Goal: Transaction & Acquisition: Purchase product/service

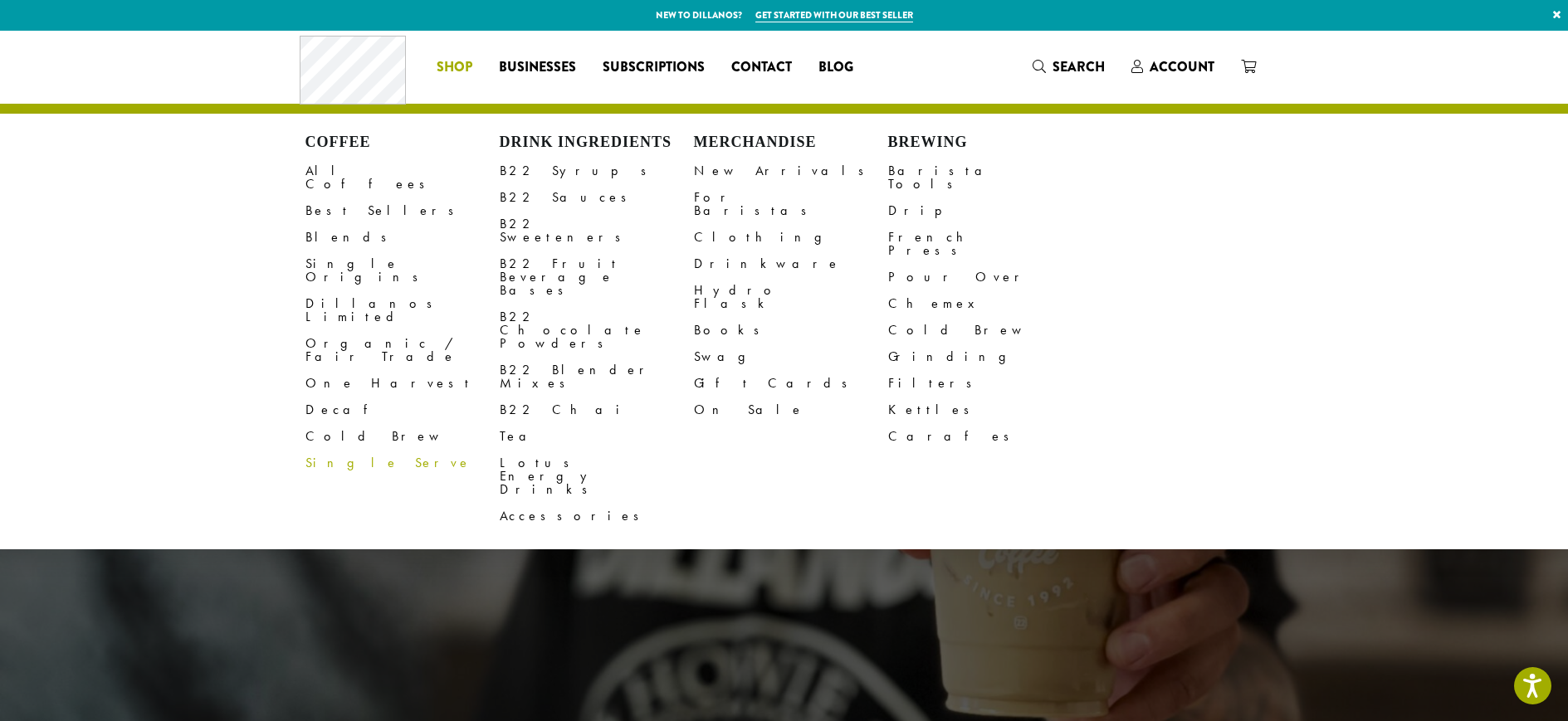
click at [321, 449] on link "Single Serve" at bounding box center [403, 462] width 195 height 27
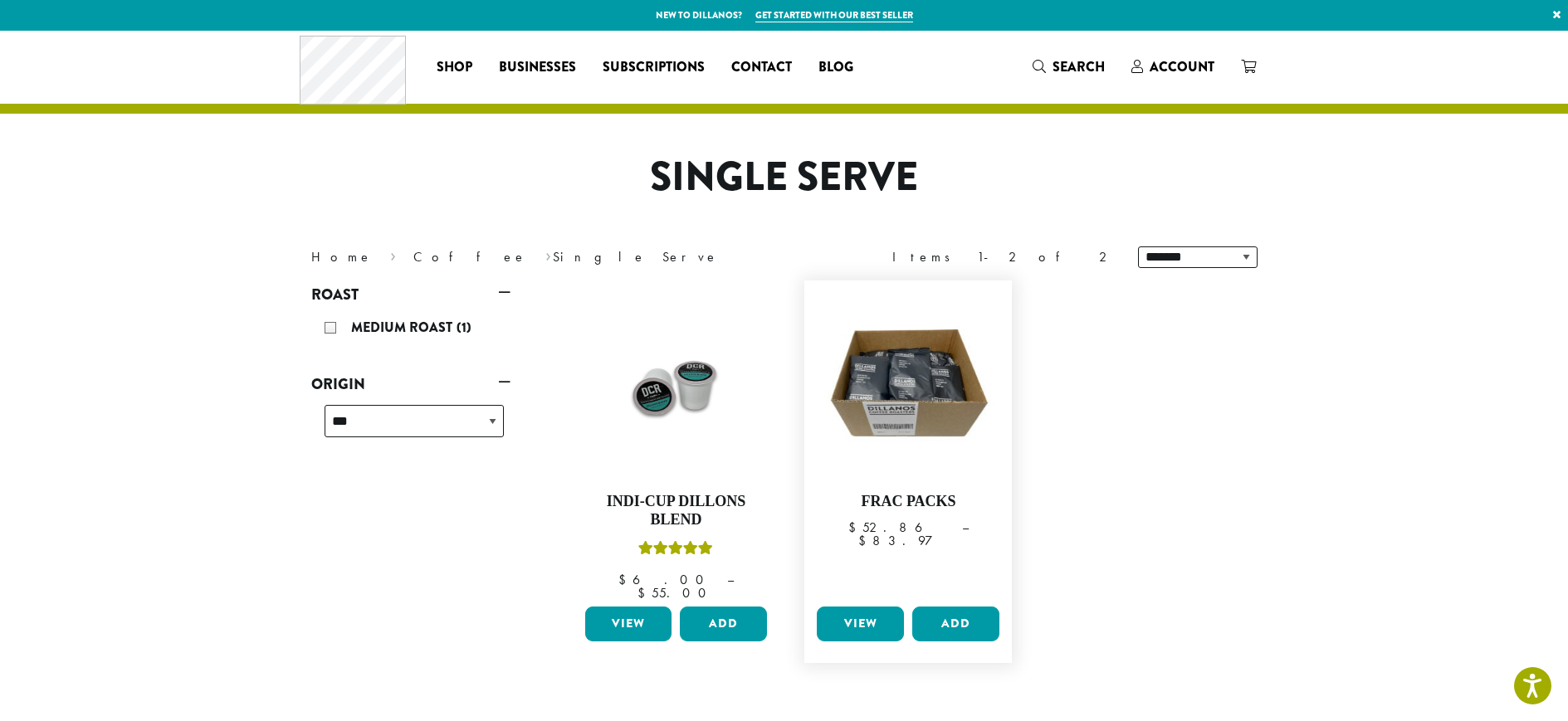
click at [858, 607] on link "View" at bounding box center [860, 624] width 87 height 35
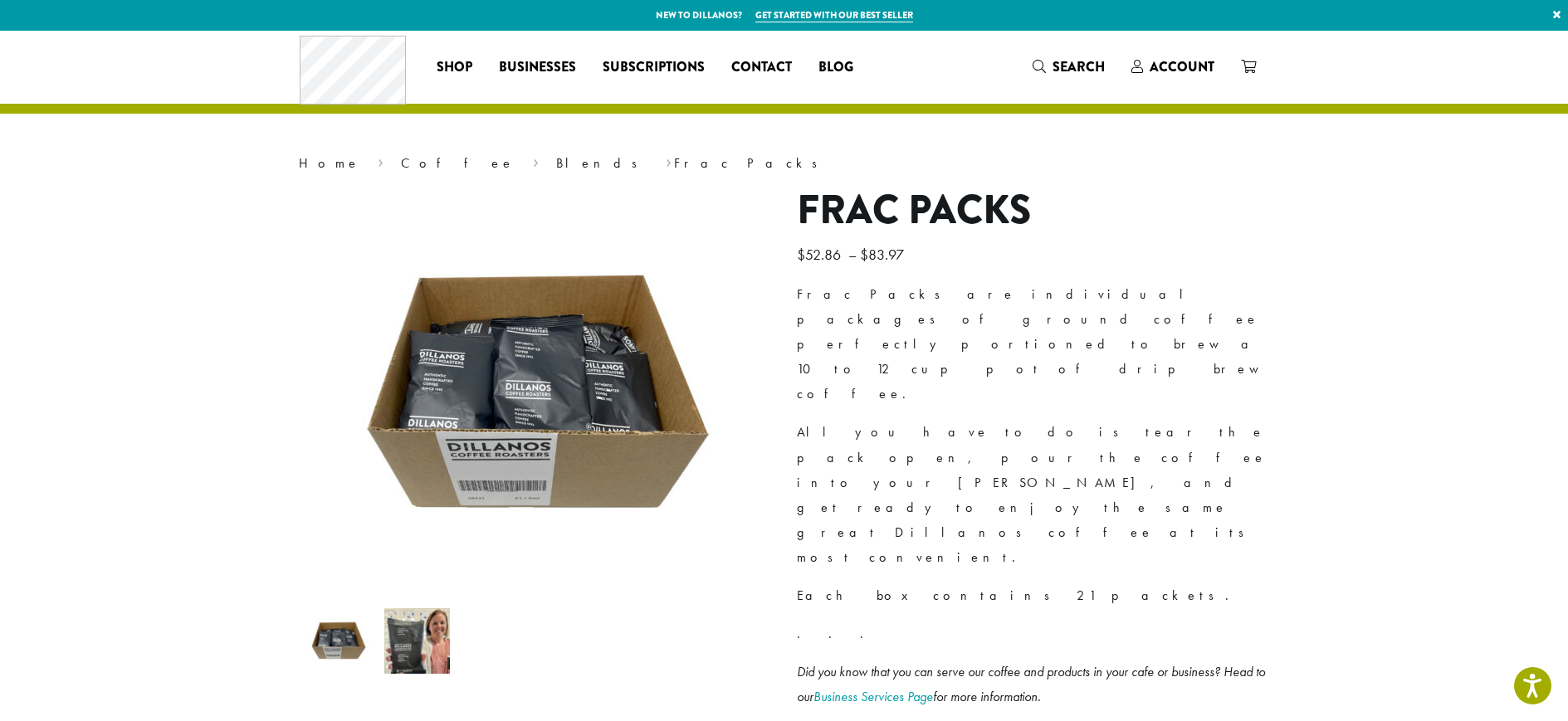
click at [385, 672] on img at bounding box center [417, 641] width 65 height 65
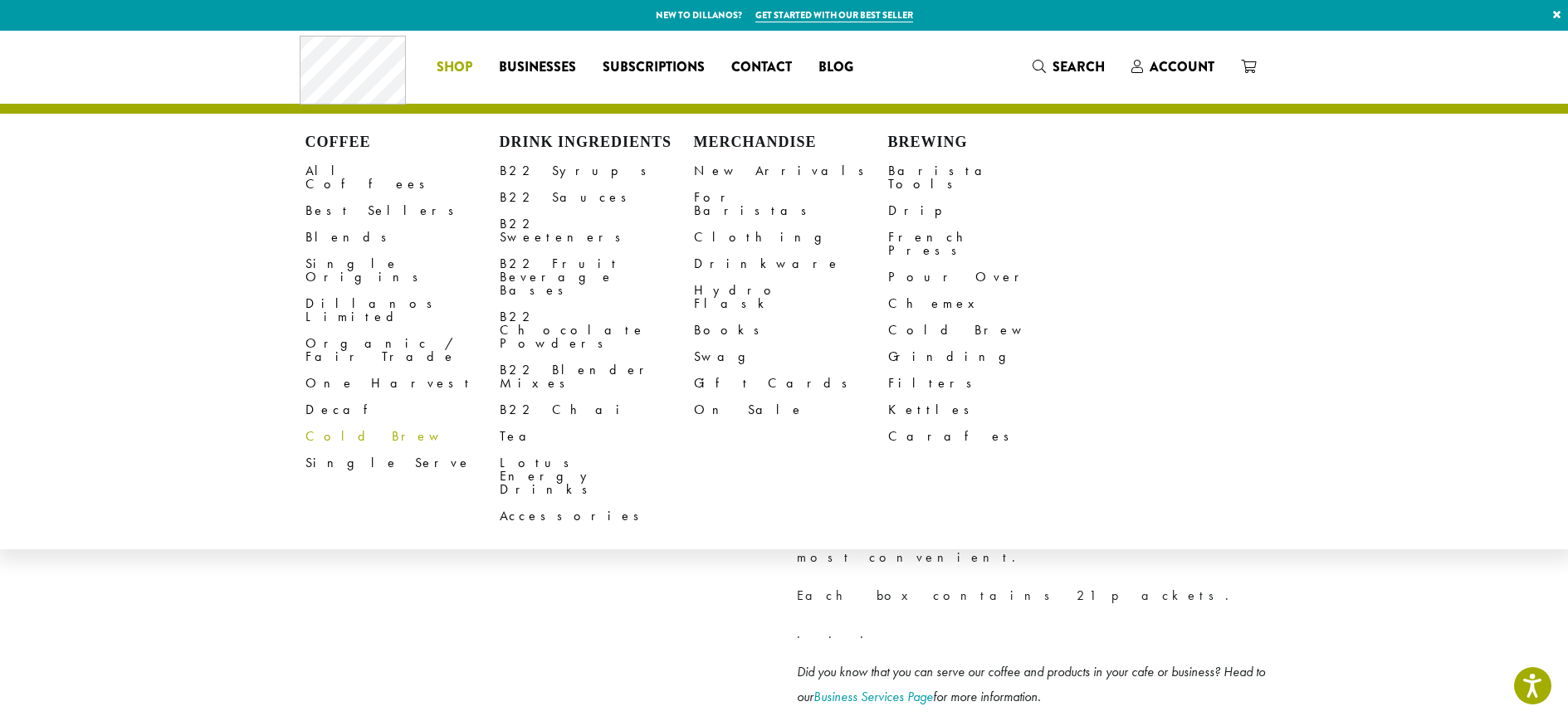
click at [324, 423] on link "Cold Brew" at bounding box center [403, 436] width 195 height 27
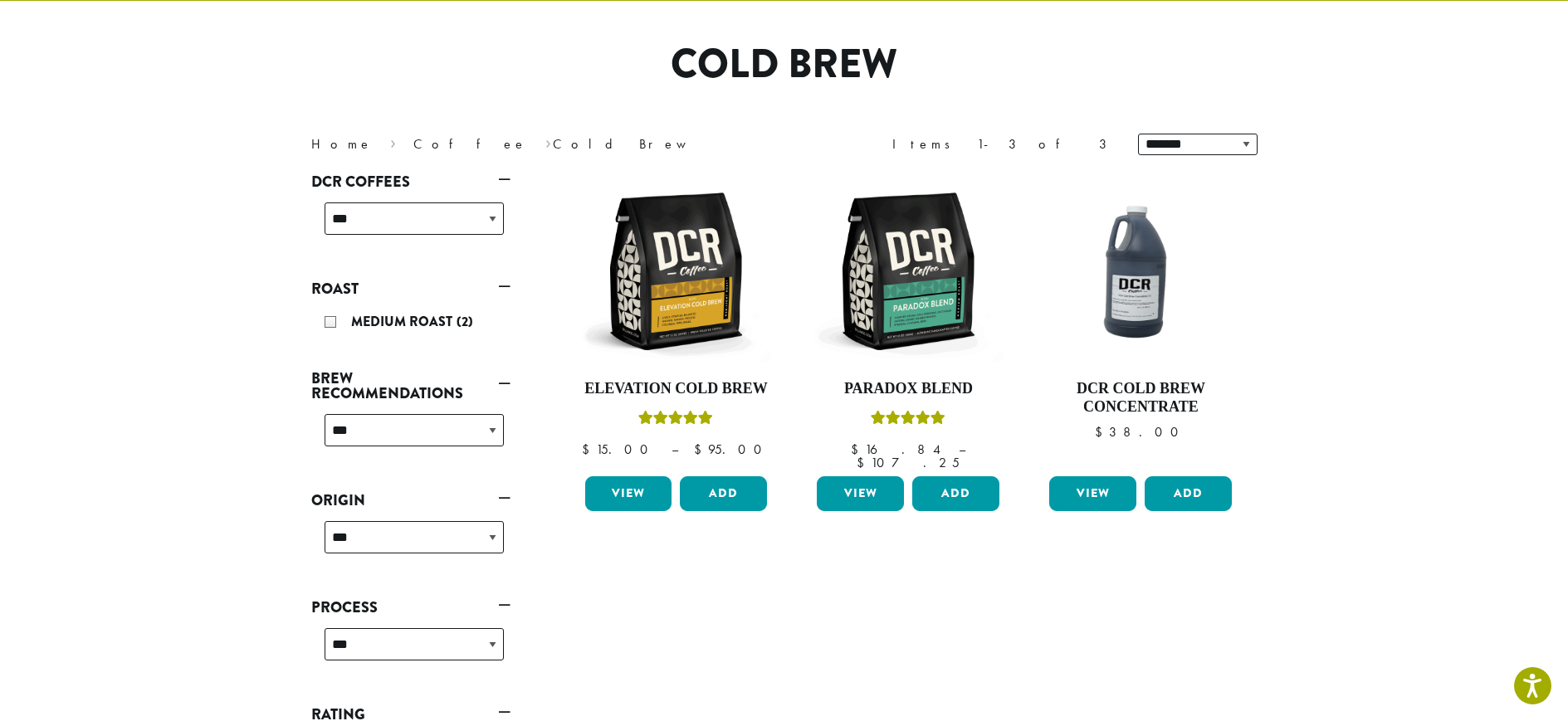
scroll to position [166, 0]
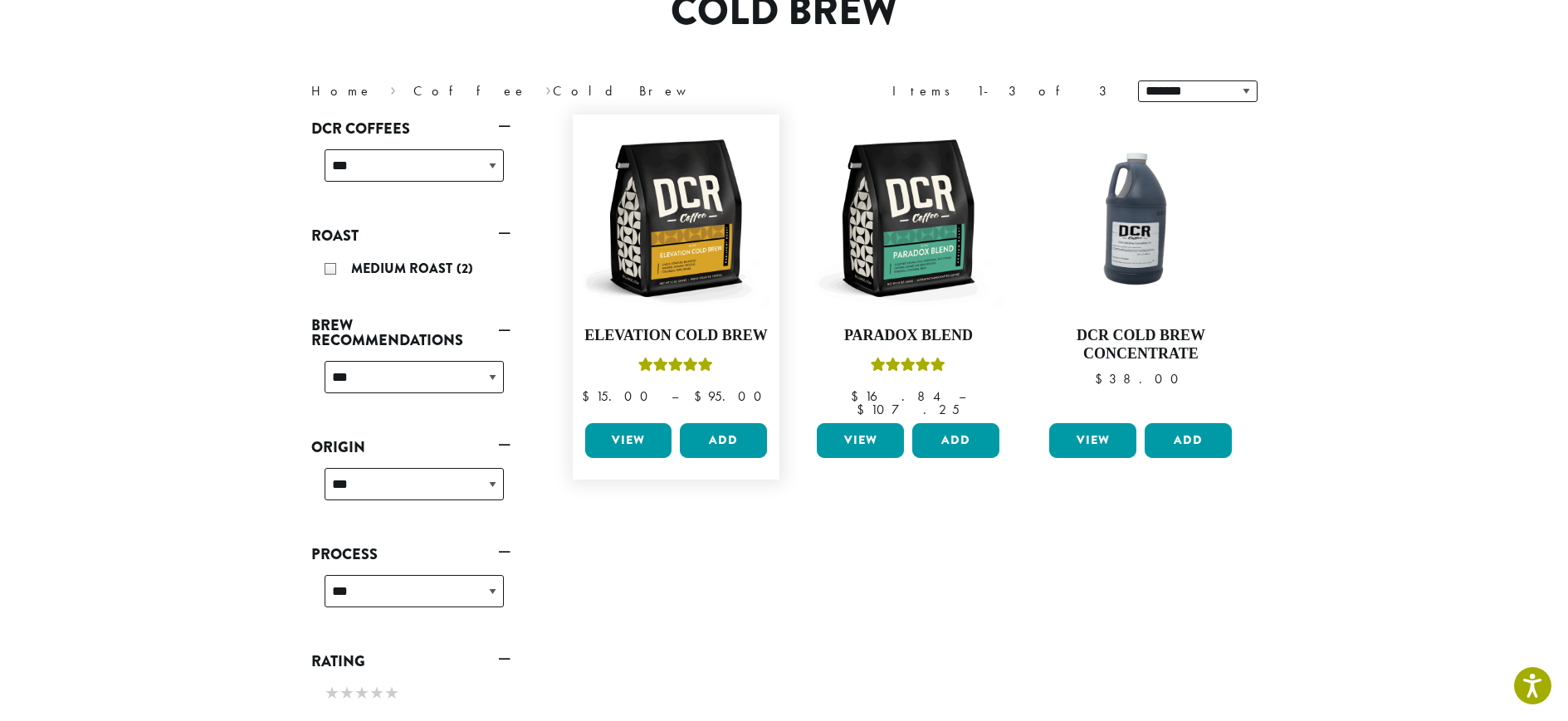
click at [619, 423] on link "View" at bounding box center [629, 440] width 87 height 35
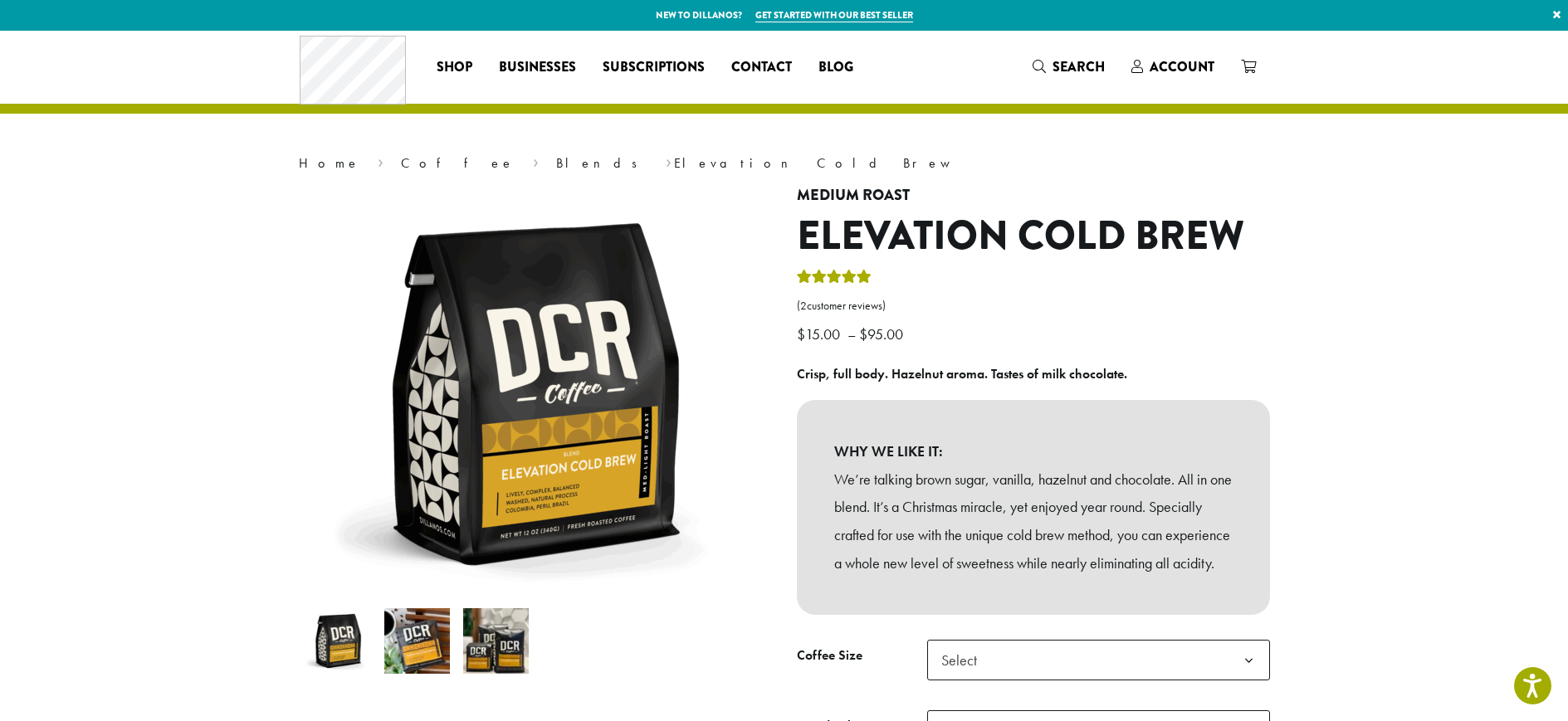
scroll to position [82, 0]
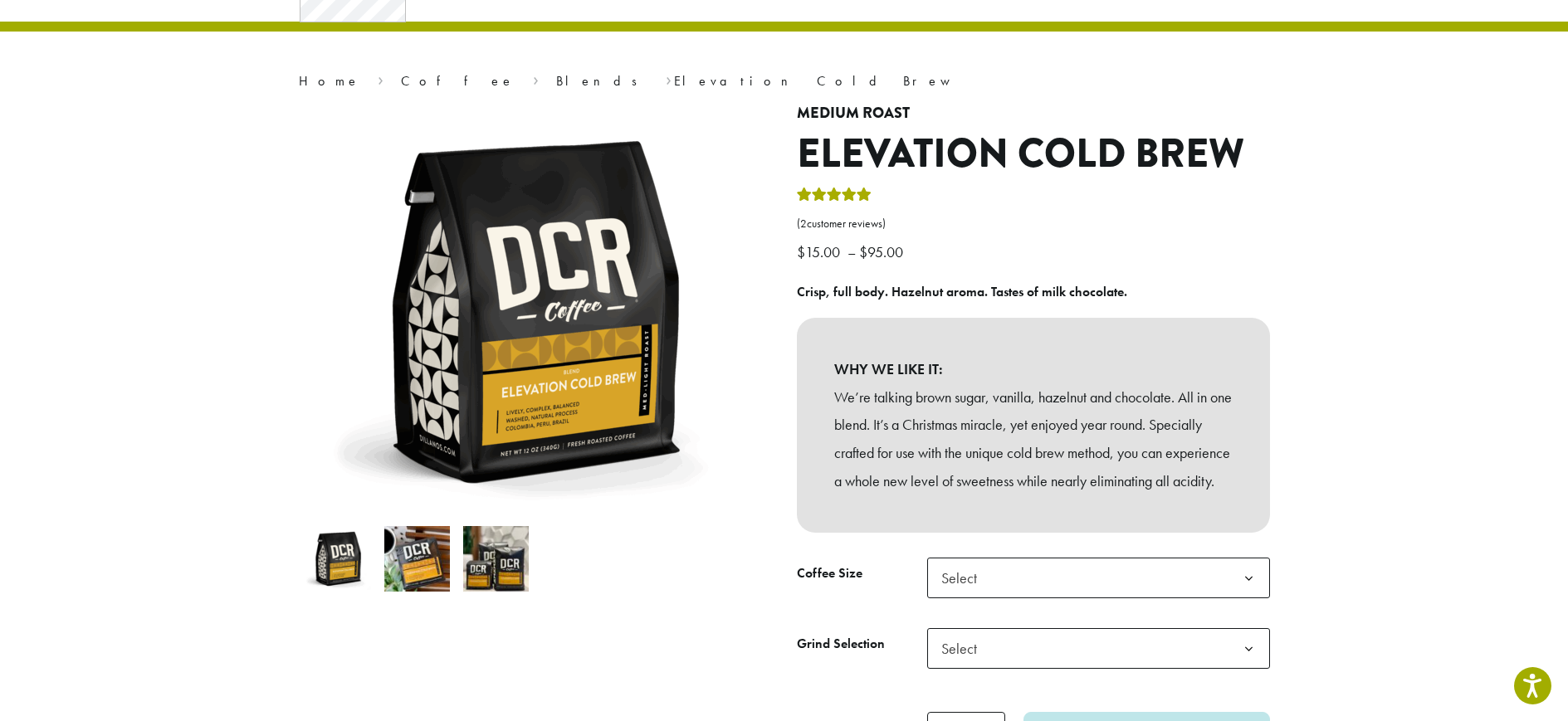
click at [436, 563] on img at bounding box center [417, 558] width 65 height 65
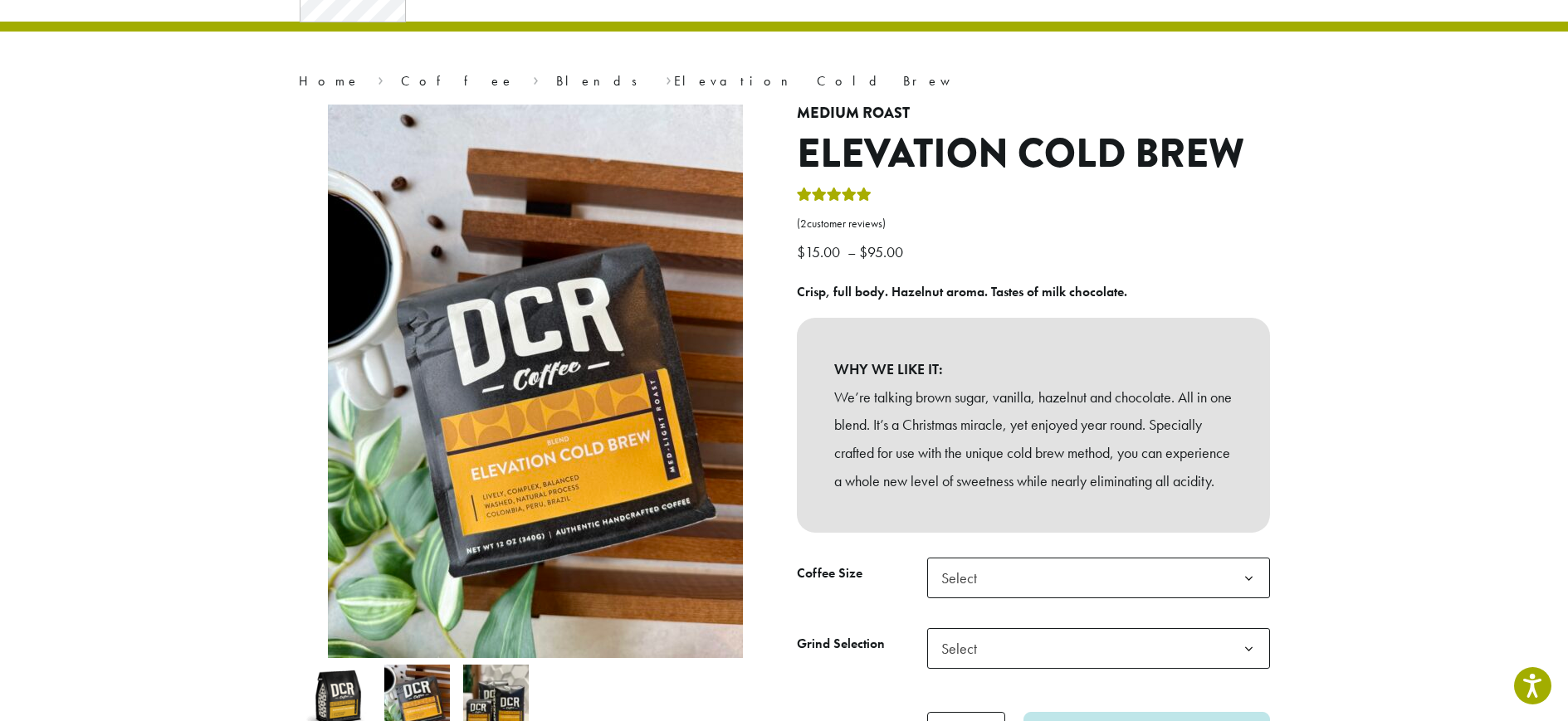
scroll to position [247, 0]
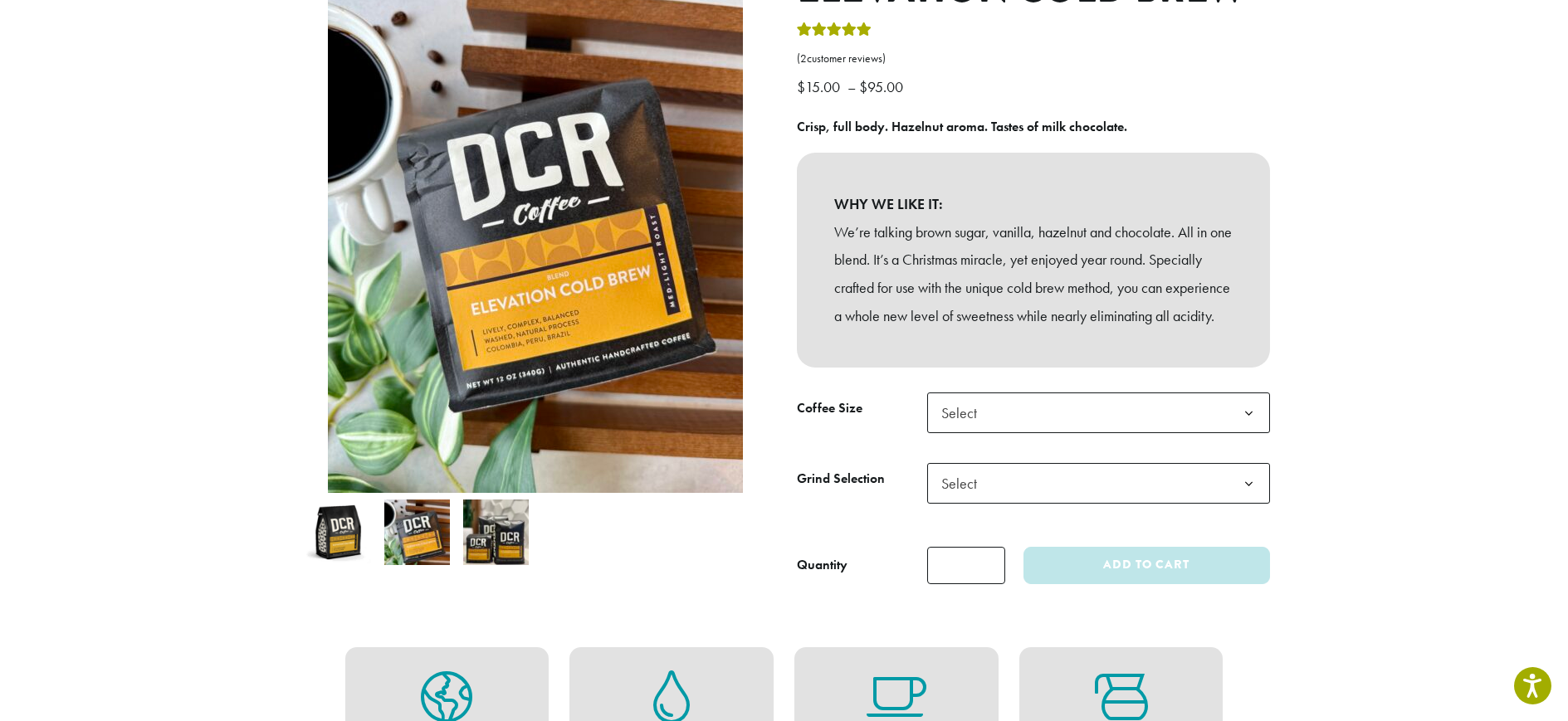
click at [490, 537] on img at bounding box center [496, 533] width 65 height 65
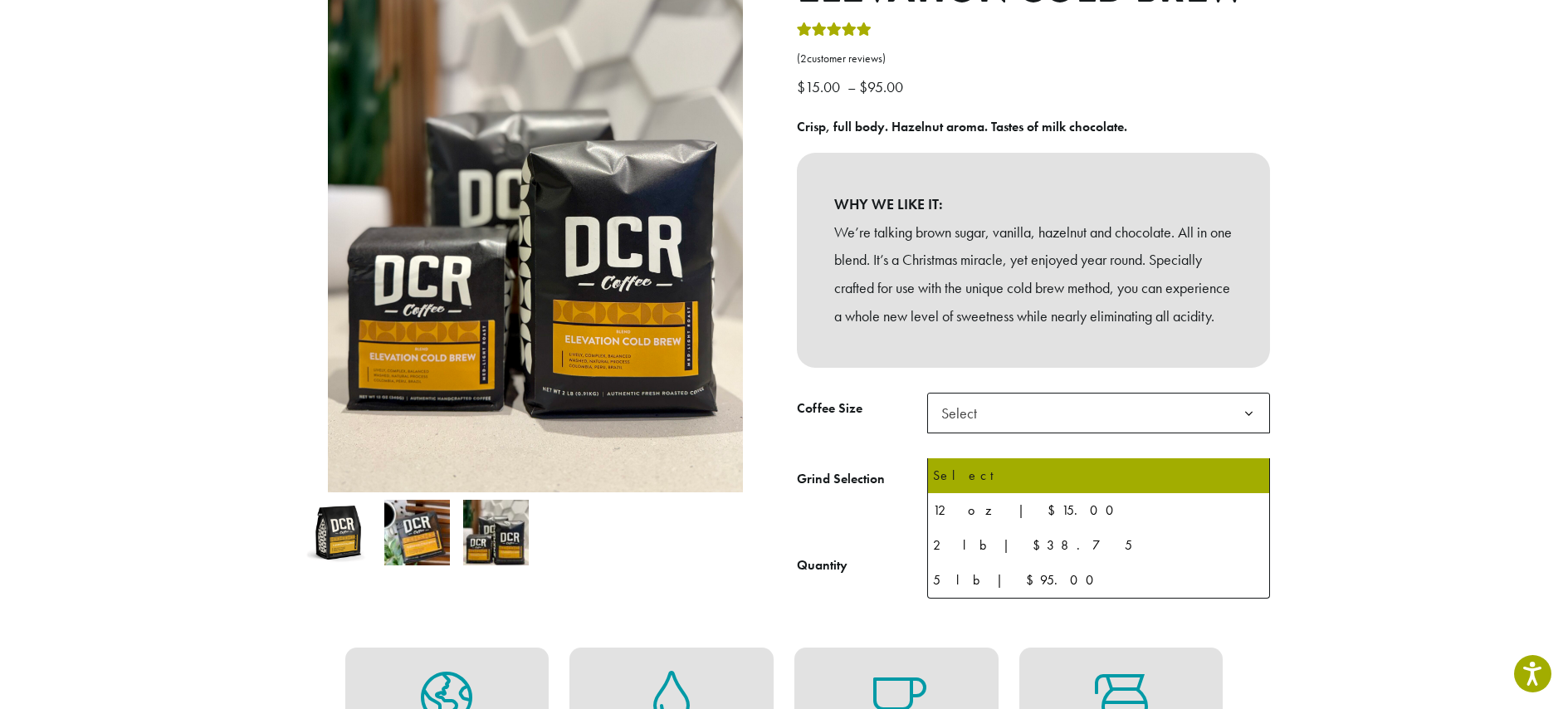
click at [1131, 434] on span "Select" at bounding box center [1100, 413] width 343 height 41
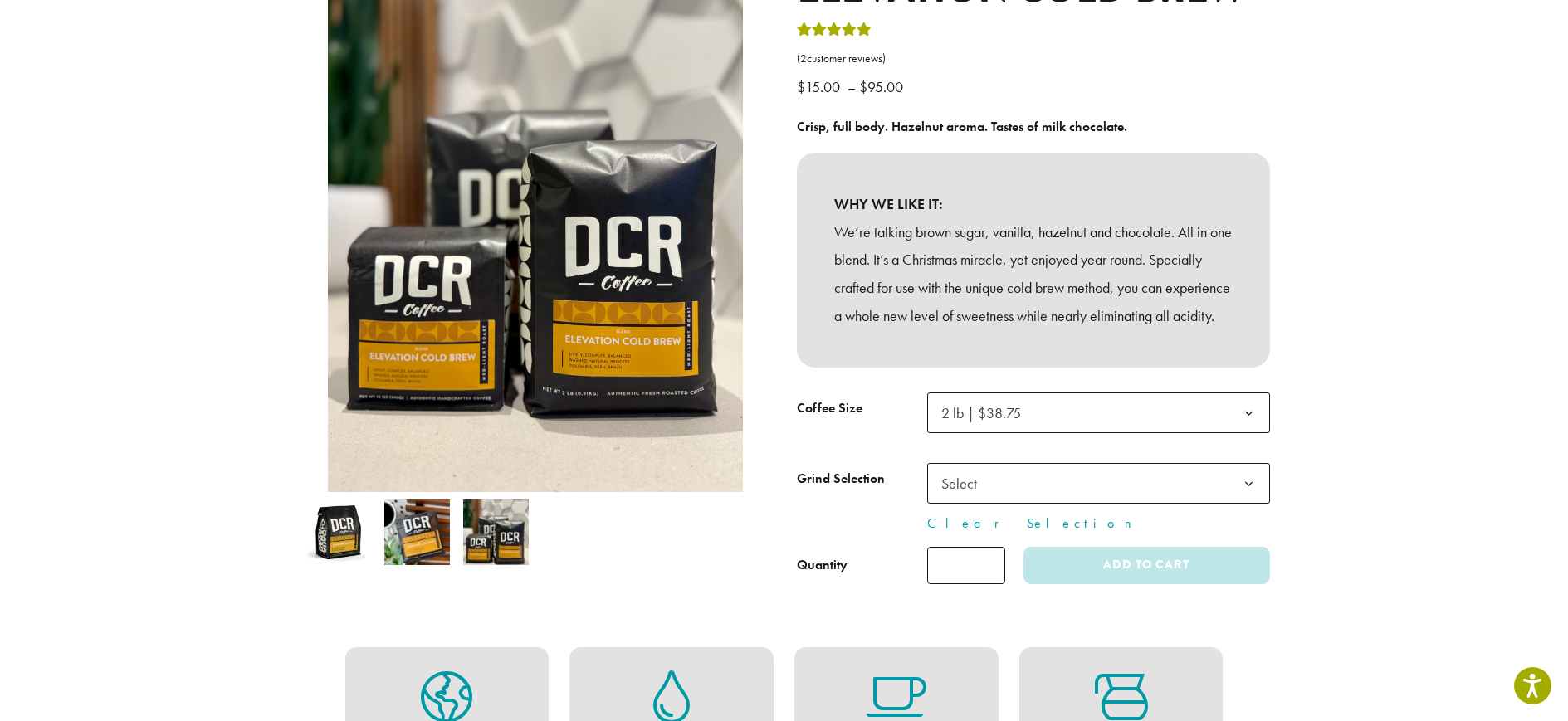
click at [1094, 504] on span "Select" at bounding box center [1100, 483] width 343 height 41
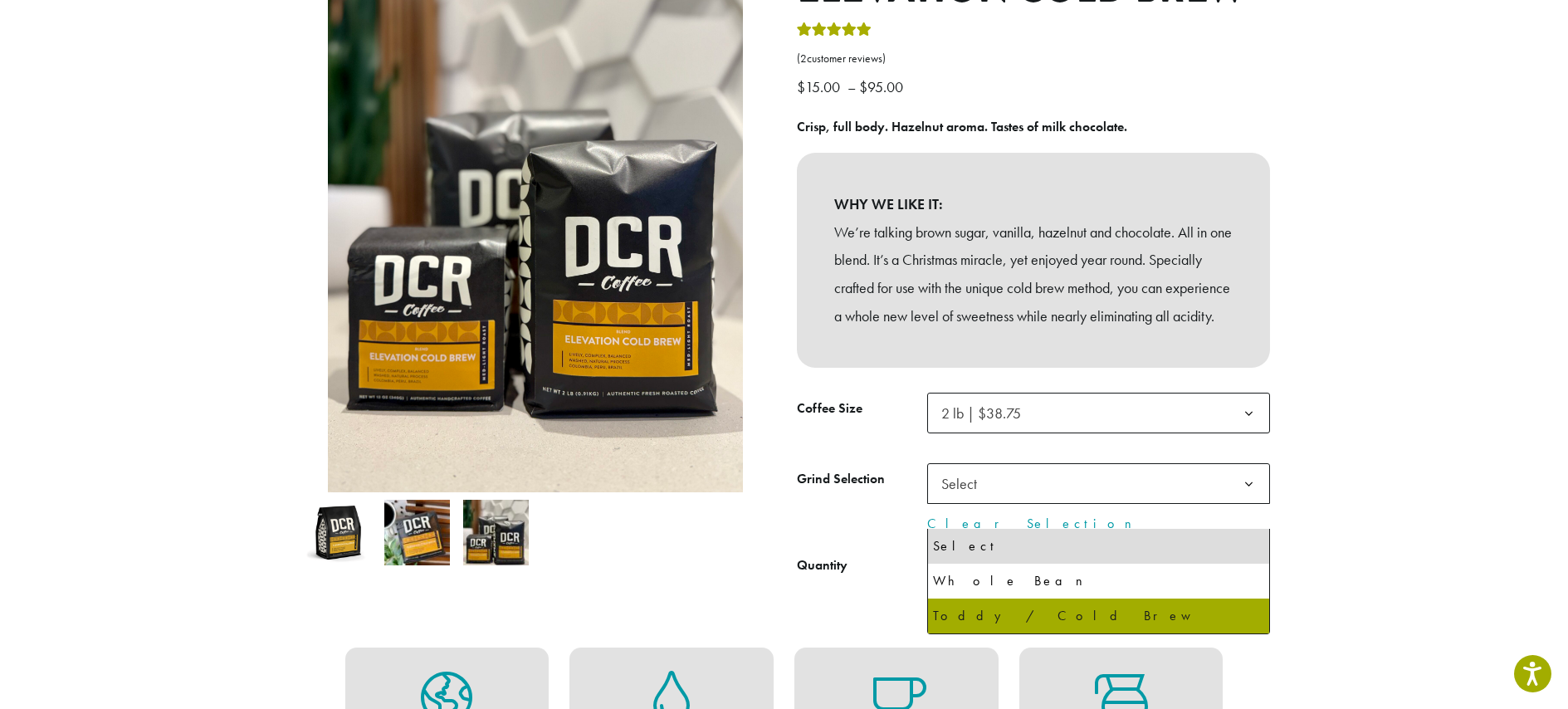
select select "**********"
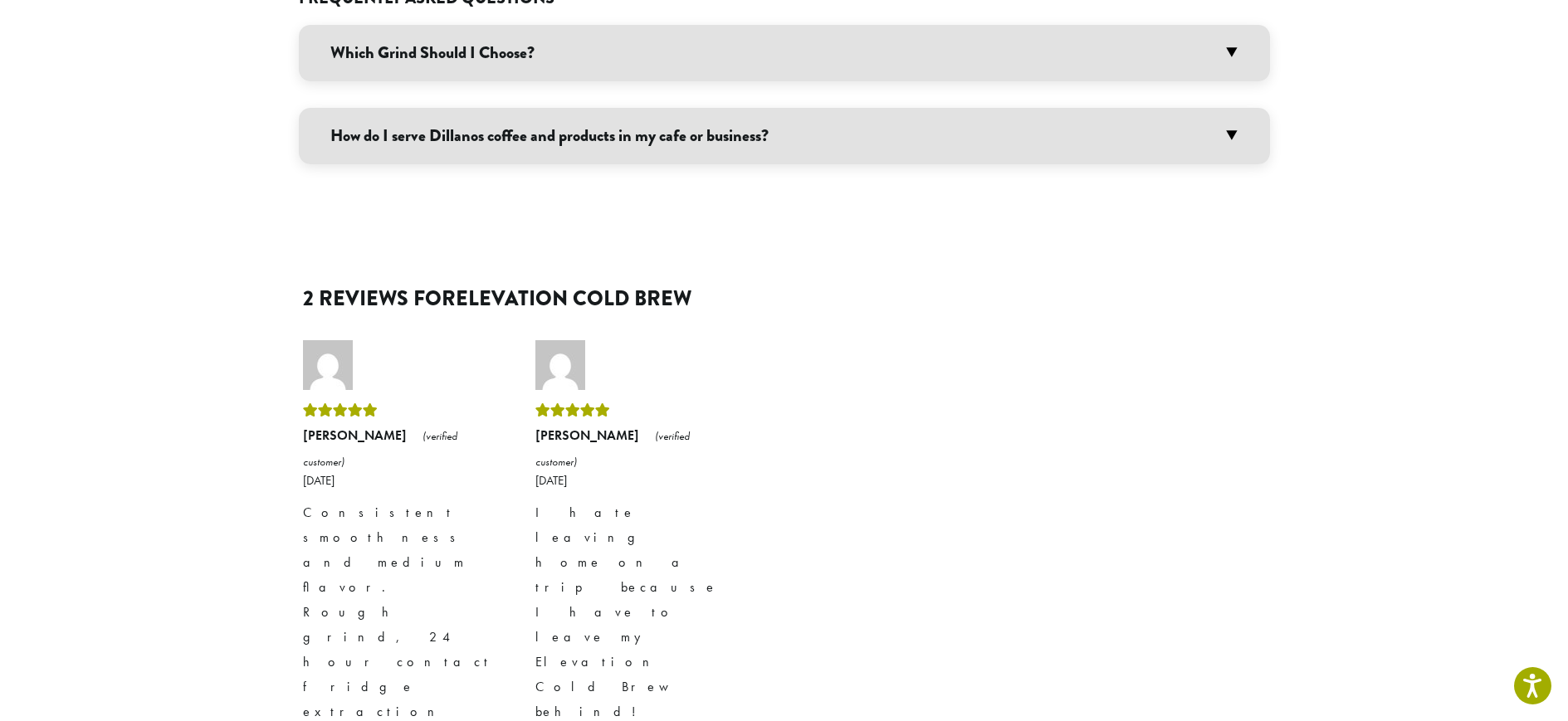
scroll to position [397, 0]
